Goal: Find specific page/section: Find specific page/section

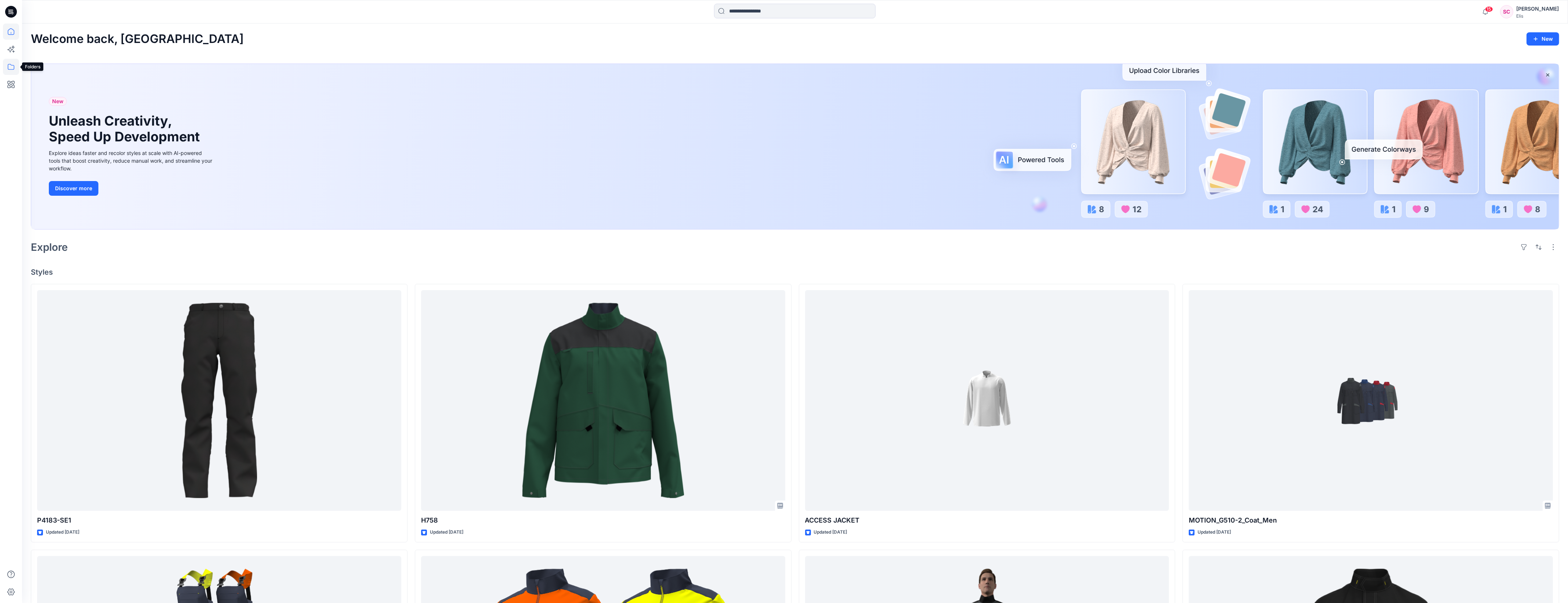
click at [11, 66] on icon at bounding box center [11, 67] width 17 height 17
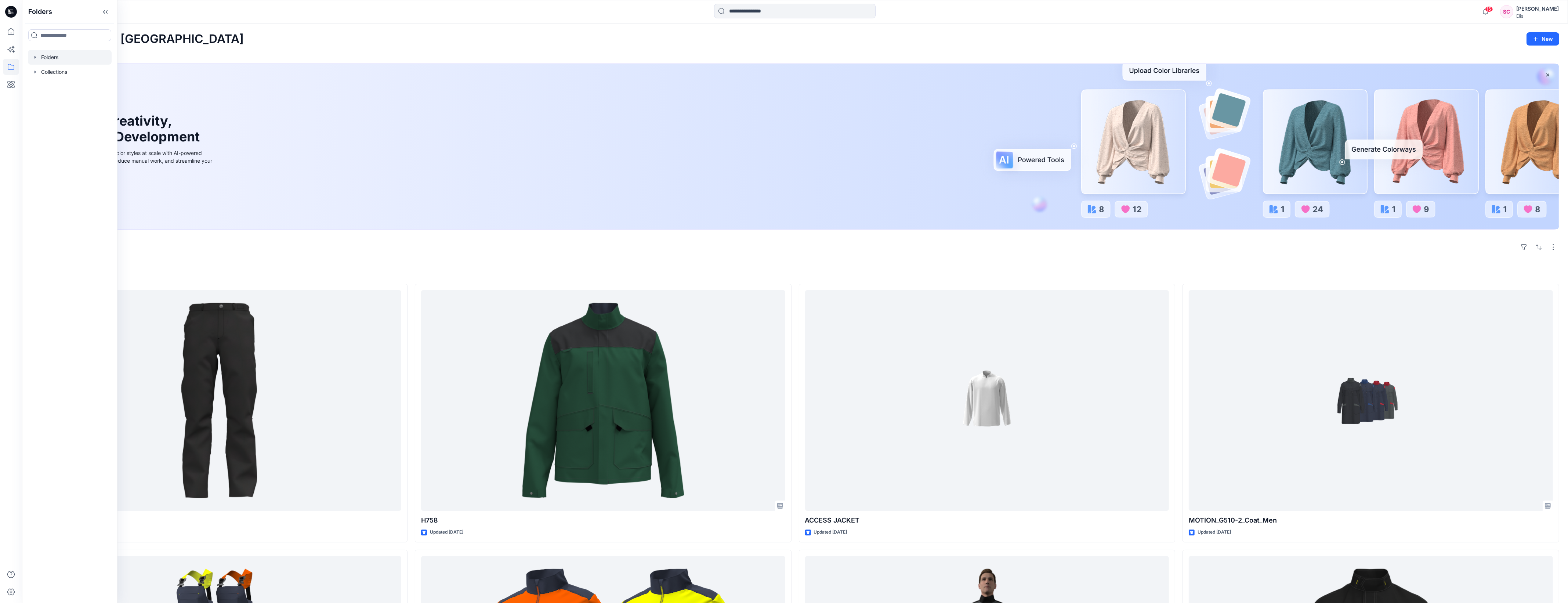
click at [52, 57] on div at bounding box center [69, 57] width 83 height 15
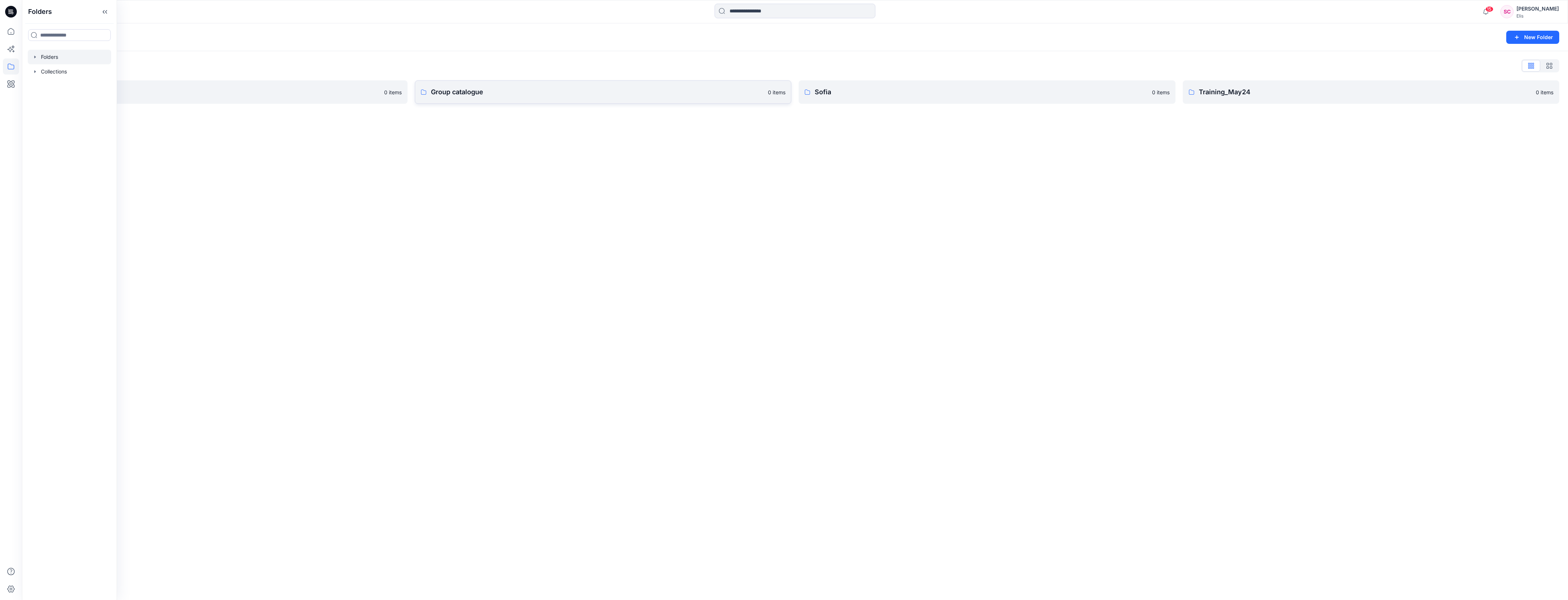
click at [459, 93] on p "Group catalogue" at bounding box center [597, 92] width 333 height 10
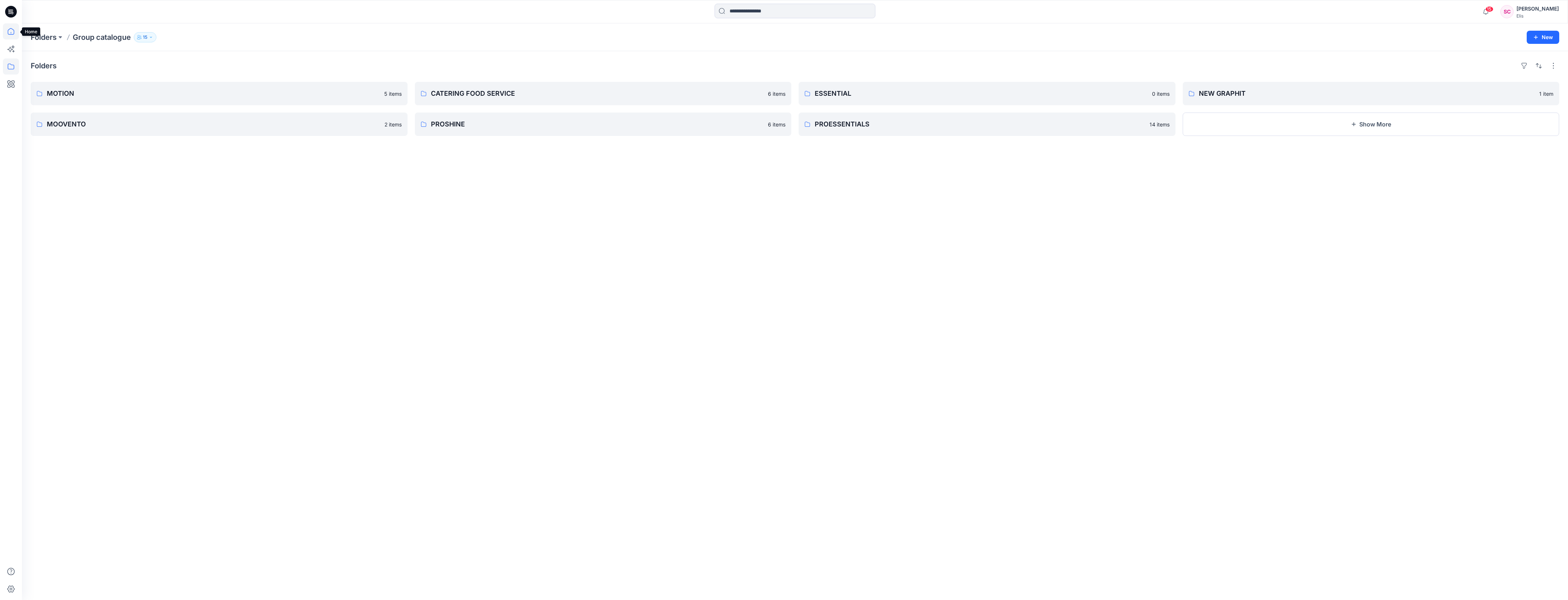
click at [9, 30] on icon at bounding box center [11, 31] width 6 height 6
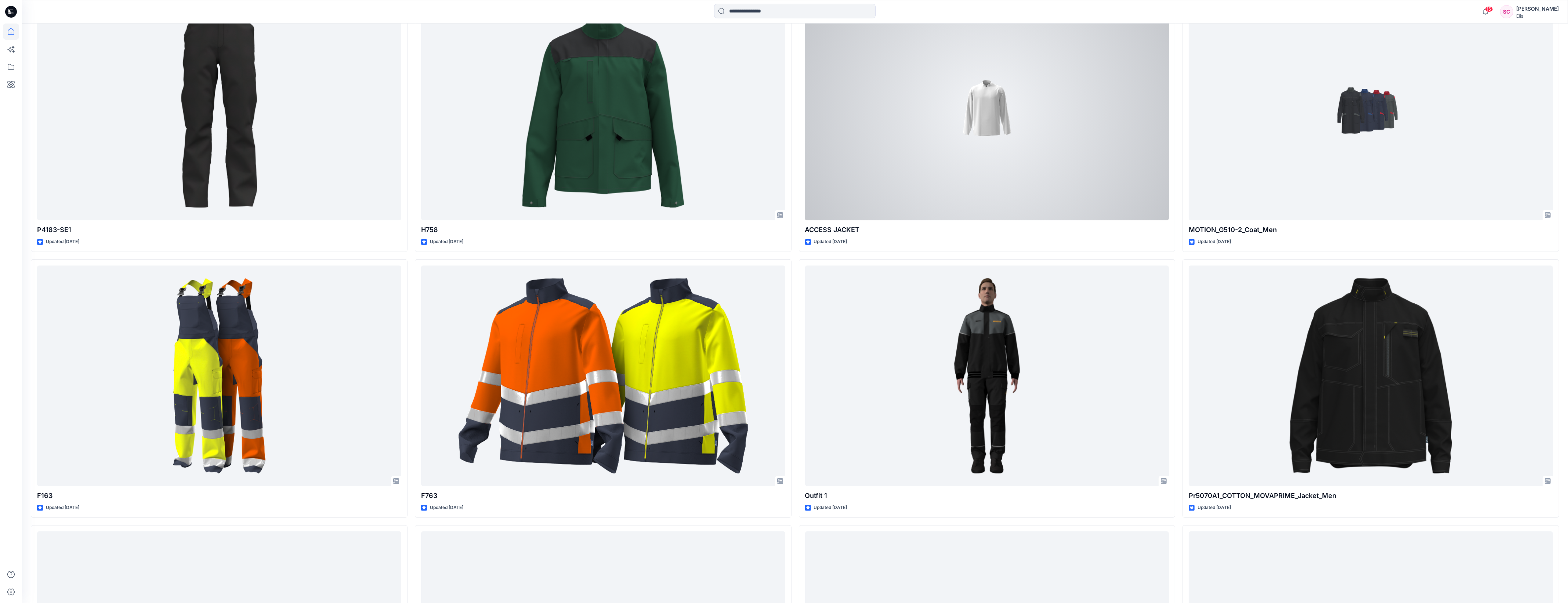
scroll to position [306, 0]
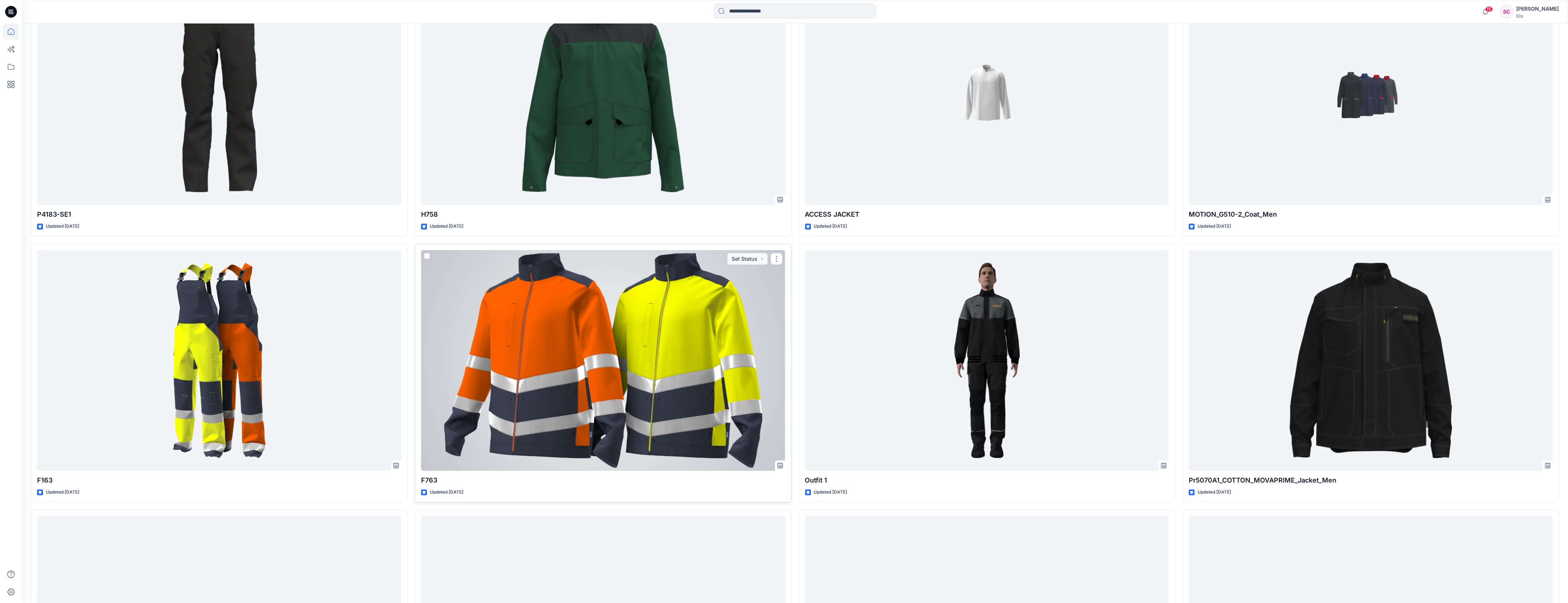
click at [634, 387] on div at bounding box center [603, 361] width 364 height 221
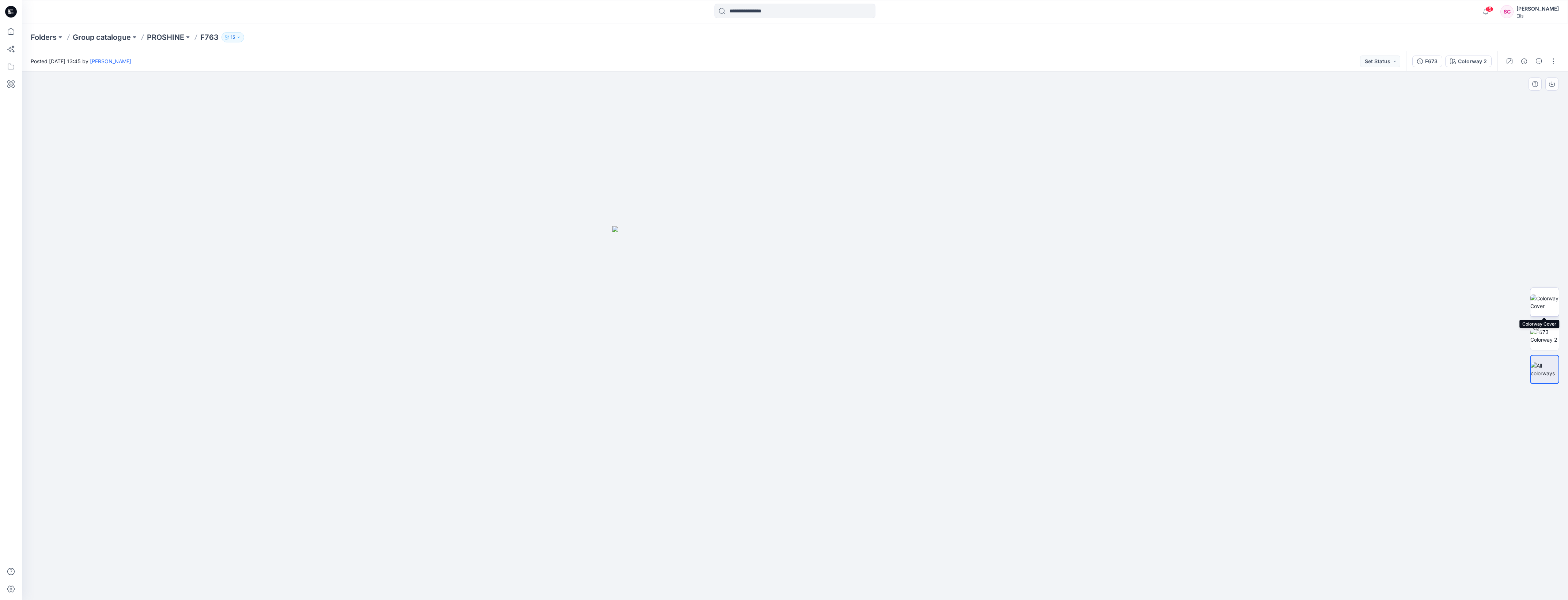
click at [1541, 302] on img at bounding box center [1545, 302] width 28 height 16
click at [1541, 333] on div at bounding box center [1536, 327] width 12 height 12
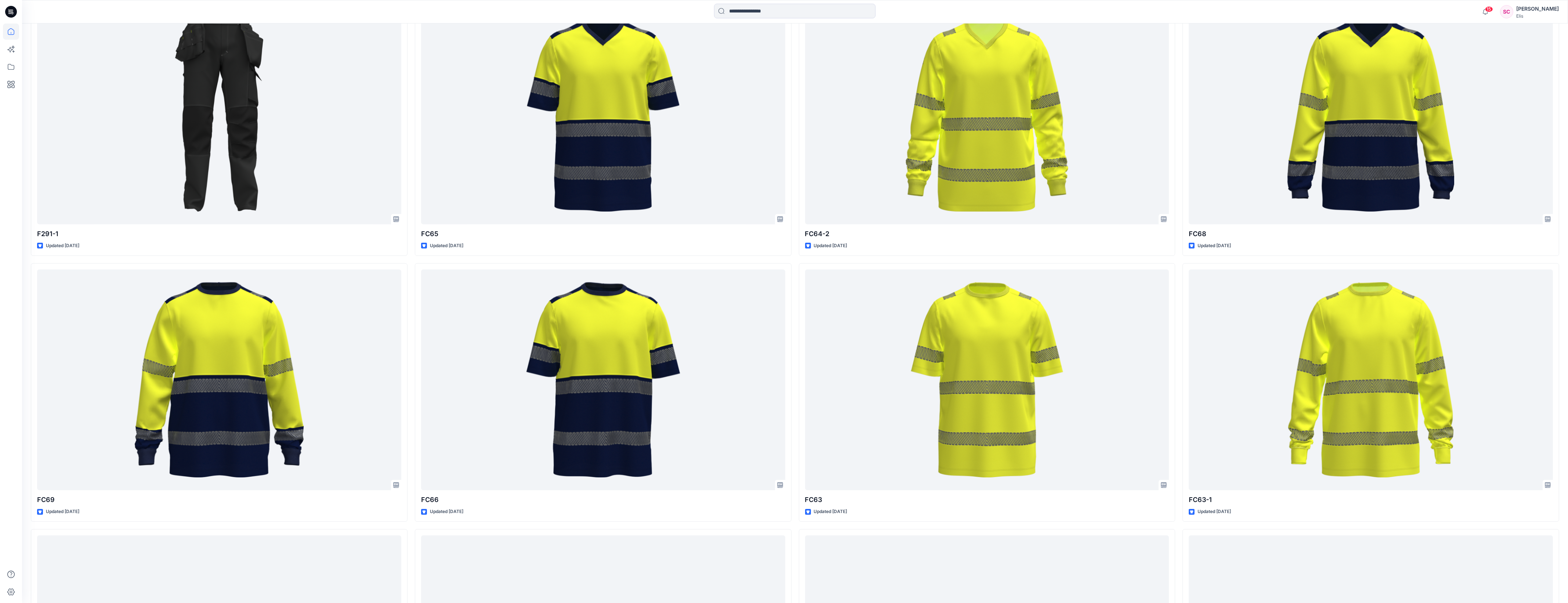
scroll to position [1351, 0]
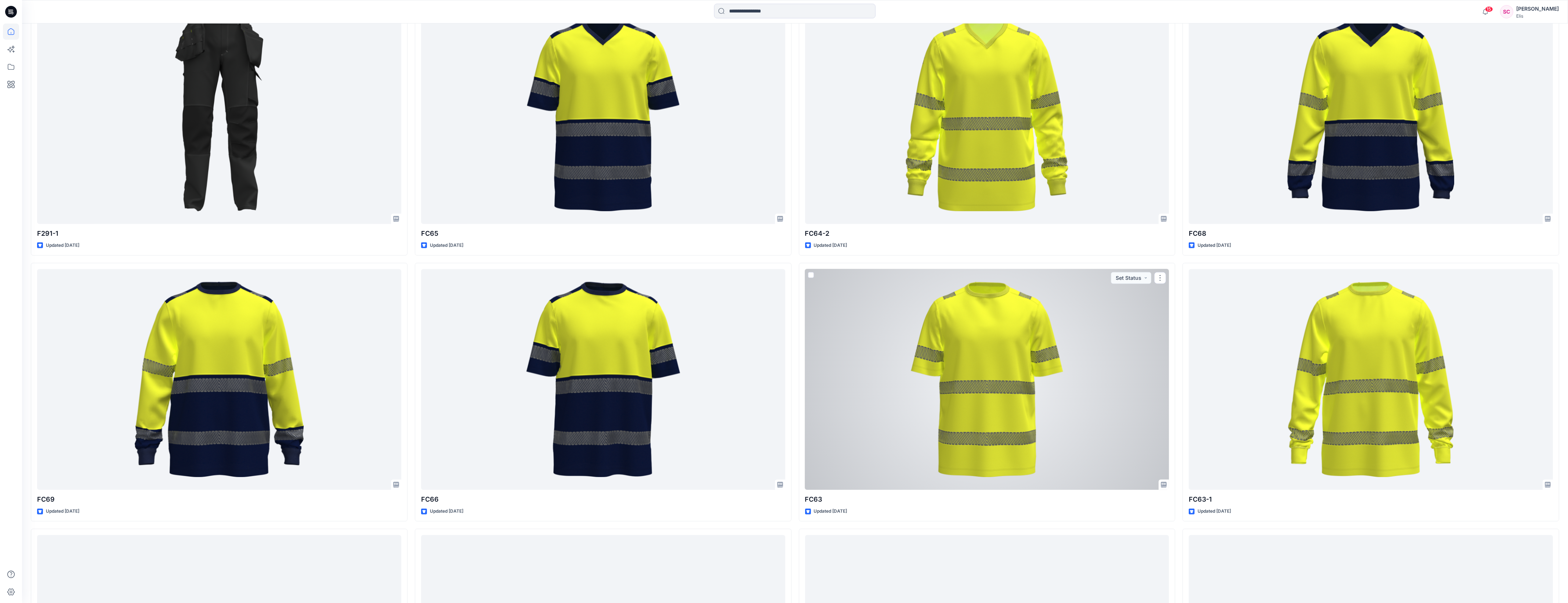
click at [979, 366] on div at bounding box center [987, 379] width 364 height 221
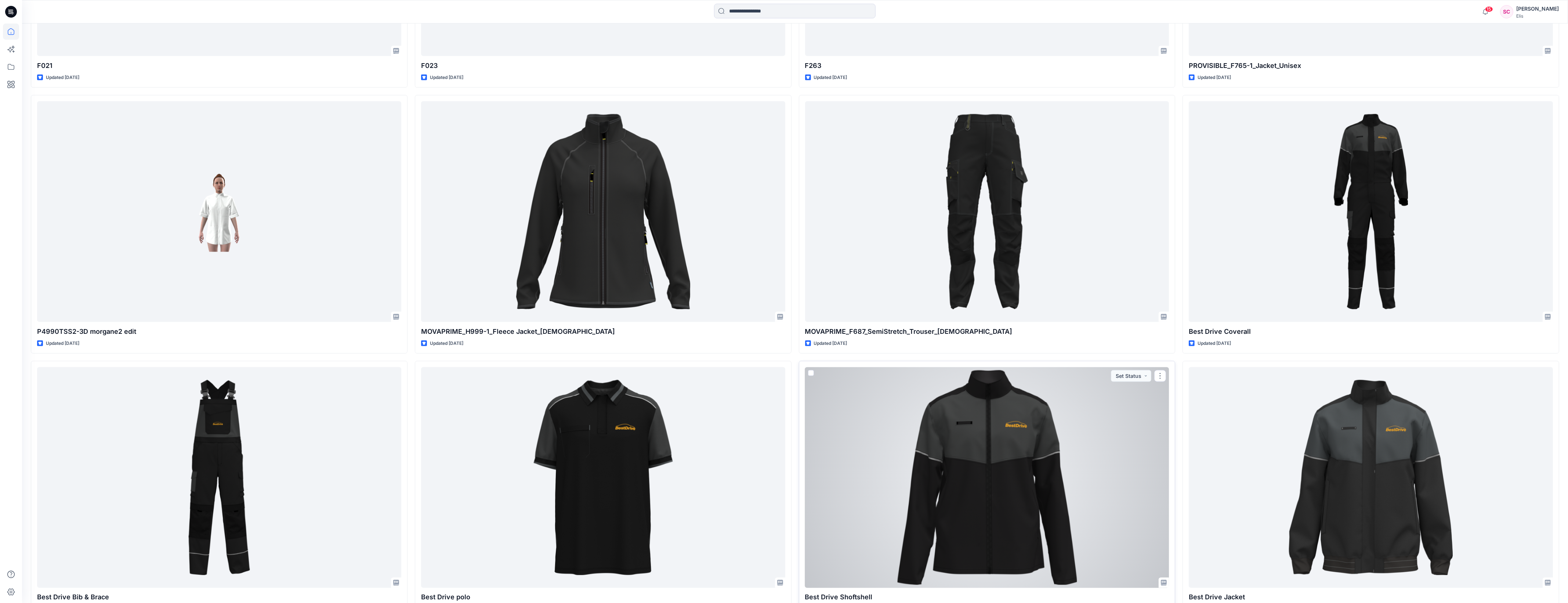
scroll to position [2577, 0]
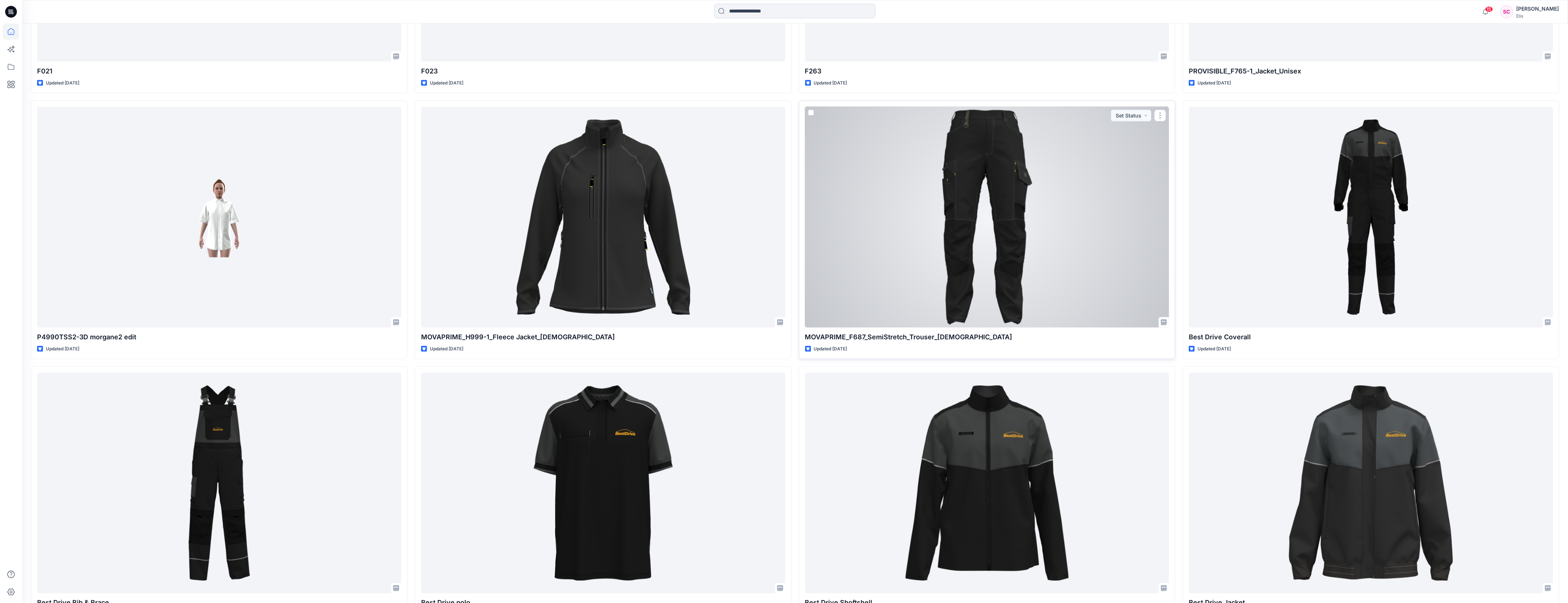
click at [1079, 270] on div at bounding box center [987, 217] width 364 height 221
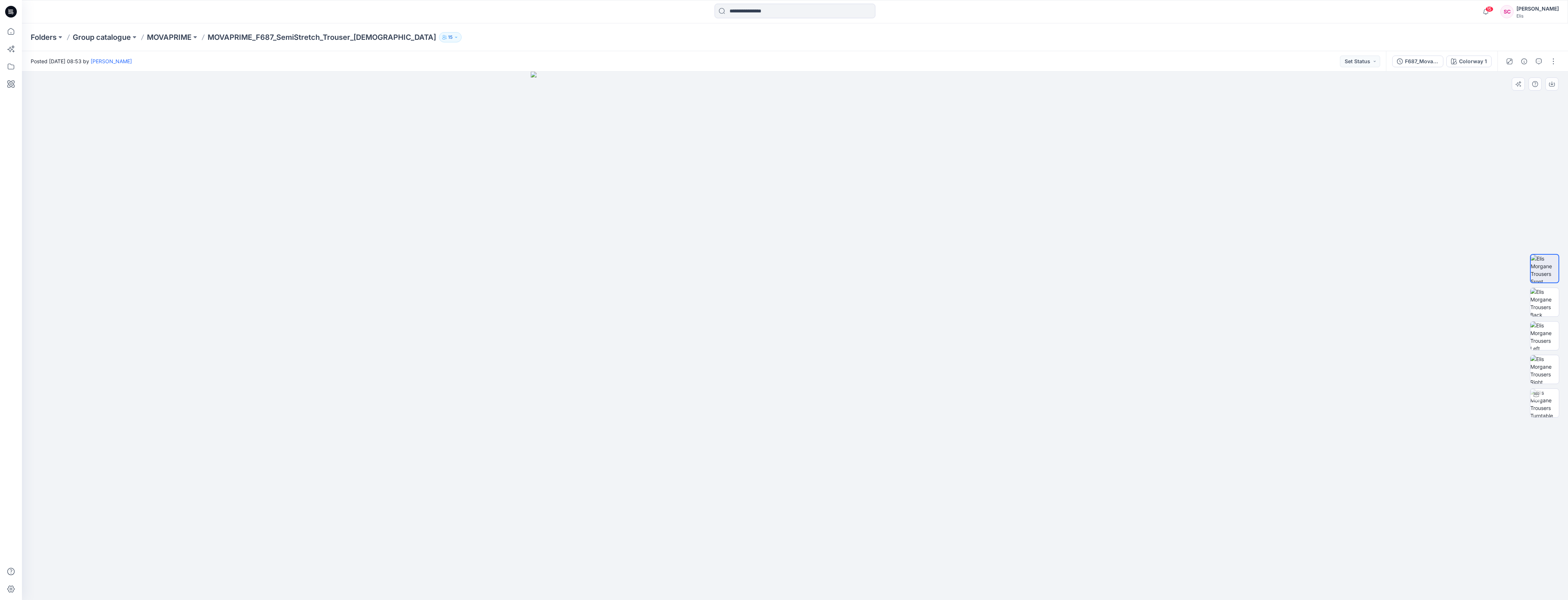
click at [956, 551] on img at bounding box center [795, 335] width 529 height 529
